Goal: Check status: Check status

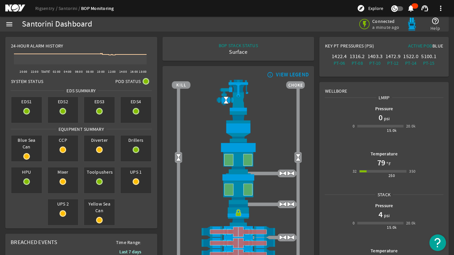
scroll to position [309, 0]
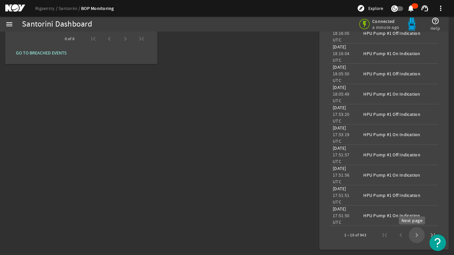
click at [411, 234] on span "Next page" at bounding box center [416, 235] width 16 height 16
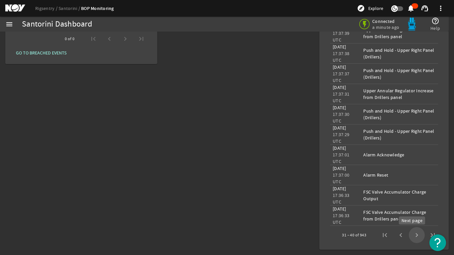
click at [412, 233] on span "Next page" at bounding box center [416, 235] width 16 height 16
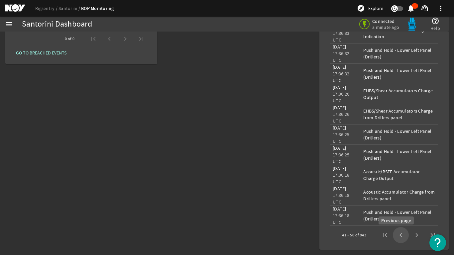
click at [394, 232] on span "Previous page" at bounding box center [401, 235] width 16 height 16
click at [394, 232] on div "1 – 10 of 943" at bounding box center [388, 235] width 104 height 16
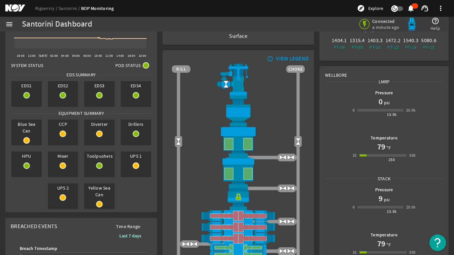
scroll to position [0, 0]
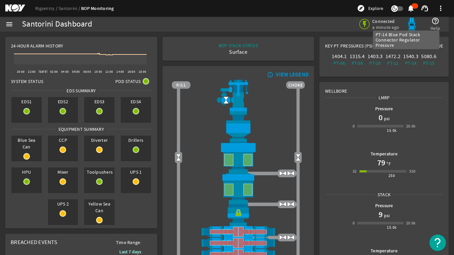
click at [411, 62] on div "PT-14" at bounding box center [410, 63] width 15 height 7
click at [421, 59] on div "5080.6" at bounding box center [428, 56] width 15 height 7
click at [422, 55] on div "5080.6" at bounding box center [428, 56] width 15 height 7
